Goal: Find specific page/section: Find specific page/section

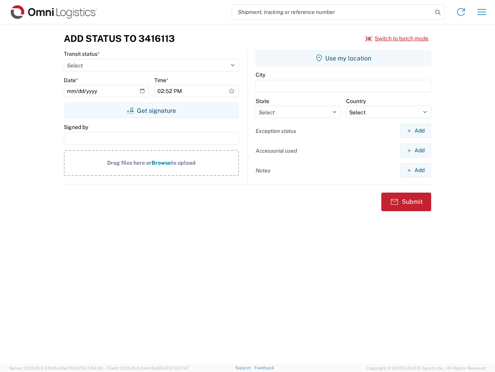
click at [332, 12] on input "search" at bounding box center [332, 12] width 200 height 15
click at [438, 12] on icon at bounding box center [438, 12] width 11 height 11
click at [461, 12] on icon at bounding box center [461, 12] width 12 height 12
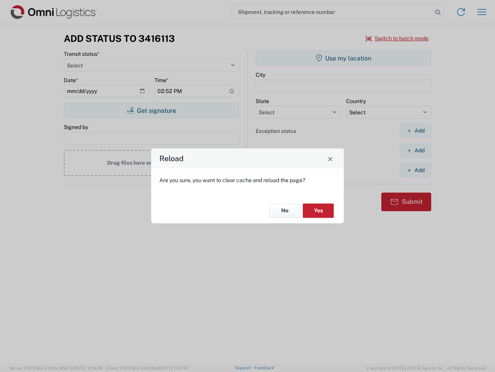
click at [482, 12] on div "Reload Are you sure, you want to clear cache and reload the page? No Yes" at bounding box center [247, 186] width 495 height 372
click at [397, 38] on div "Reload Are you sure, you want to clear cache and reload the page? No Yes" at bounding box center [247, 186] width 495 height 372
click at [151, 110] on div "Reload Are you sure, you want to clear cache and reload the page? No Yes" at bounding box center [247, 186] width 495 height 372
click at [344, 58] on div "Reload Are you sure, you want to clear cache and reload the page? No Yes" at bounding box center [247, 186] width 495 height 372
click at [416, 130] on div "Reload Are you sure, you want to clear cache and reload the page? No Yes" at bounding box center [247, 186] width 495 height 372
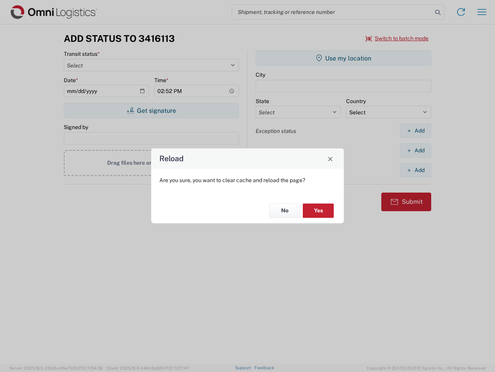
click at [416, 150] on div "Reload Are you sure, you want to clear cache and reload the page? No Yes" at bounding box center [247, 186] width 495 height 372
click at [416, 170] on div "Reload Are you sure, you want to clear cache and reload the page? No Yes" at bounding box center [247, 186] width 495 height 372
